Goal: Task Accomplishment & Management: Use online tool/utility

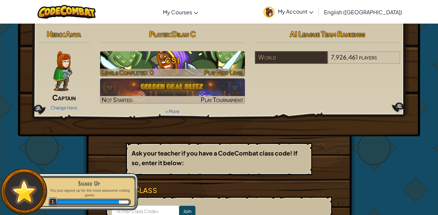
click at [169, 60] on h3 "CS1" at bounding box center [172, 60] width 145 height 15
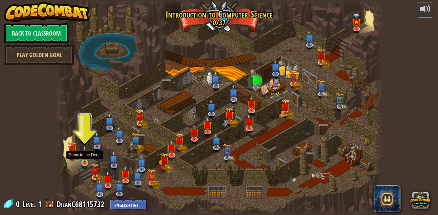
click at [84, 161] on img at bounding box center [85, 154] width 8 height 18
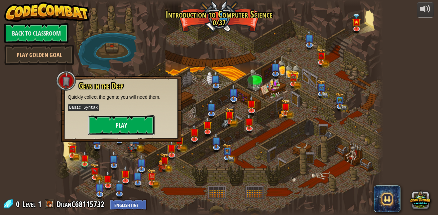
click at [131, 119] on button "Play" at bounding box center [121, 125] width 66 height 20
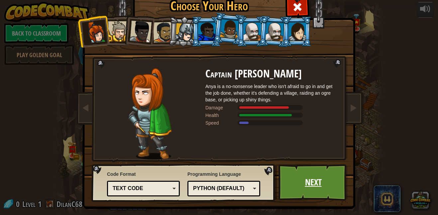
click at [317, 176] on link "Next" at bounding box center [312, 182] width 69 height 37
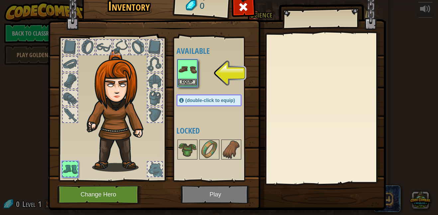
click at [190, 76] on img at bounding box center [187, 69] width 19 height 19
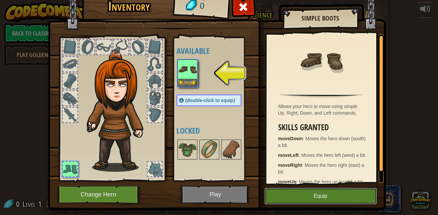
click at [315, 197] on button "Equip" at bounding box center [320, 196] width 112 height 17
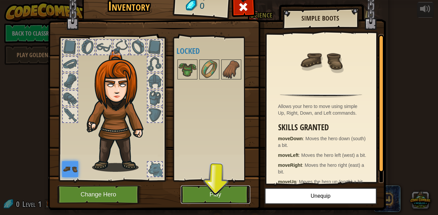
click at [220, 193] on button "Play" at bounding box center [215, 194] width 69 height 18
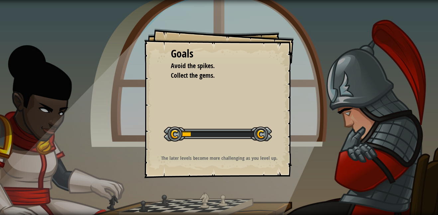
click at [219, 160] on p "The later levels become more challenging as you level up." at bounding box center [218, 157] width 133 height 7
click at [225, 118] on div "Goals Avoid the spikes. Collect the gems. Start Level Error loading from server…" at bounding box center [218, 103] width 149 height 149
click at [224, 129] on div at bounding box center [218, 134] width 108 height 15
click at [179, 134] on div at bounding box center [218, 134] width 108 height 15
